Goal: Task Accomplishment & Management: Manage account settings

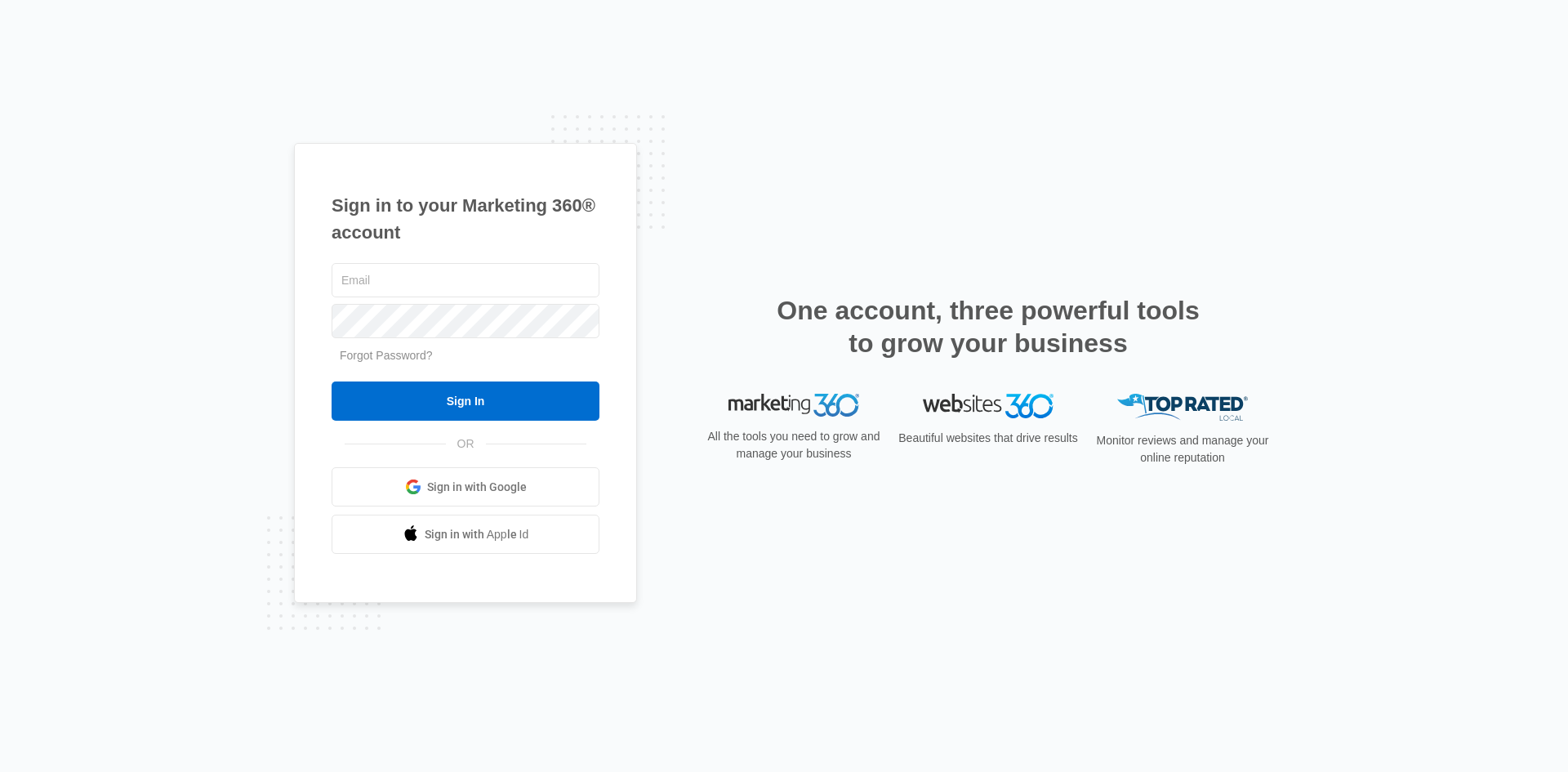
type input "william@turboplumbing.net"
click at [390, 404] on input "Sign In" at bounding box center [465, 401] width 268 height 39
